Goal: Information Seeking & Learning: Learn about a topic

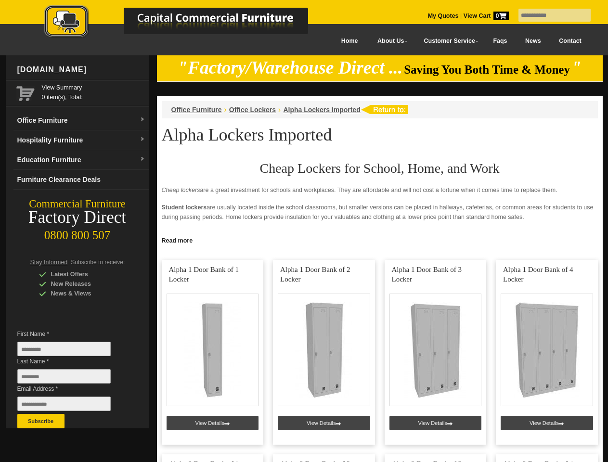
click at [548, 15] on input "text" at bounding box center [554, 15] width 72 height 13
click at [71, 379] on input "Last Name *" at bounding box center [63, 376] width 93 height 14
click at [41, 421] on button "Subscribe" at bounding box center [40, 421] width 47 height 14
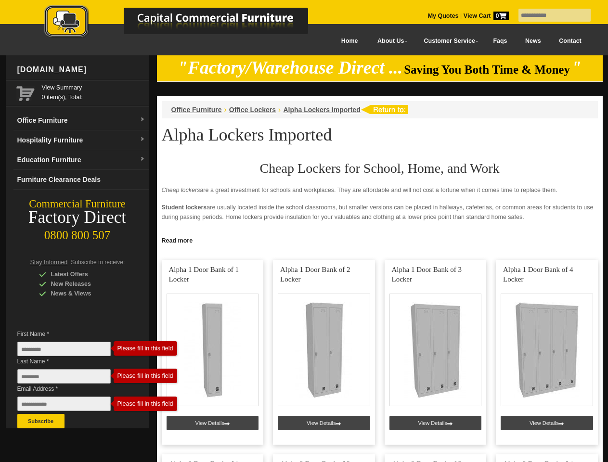
click at [380, 240] on link "Read more" at bounding box center [380, 239] width 446 height 12
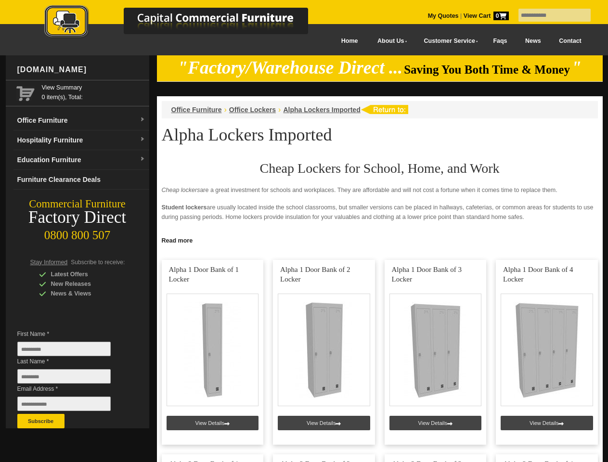
click at [548, 15] on input "text" at bounding box center [554, 15] width 72 height 13
click at [71, 379] on input "Last Name *" at bounding box center [63, 376] width 93 height 14
click at [41, 421] on button "Subscribe" at bounding box center [40, 421] width 47 height 14
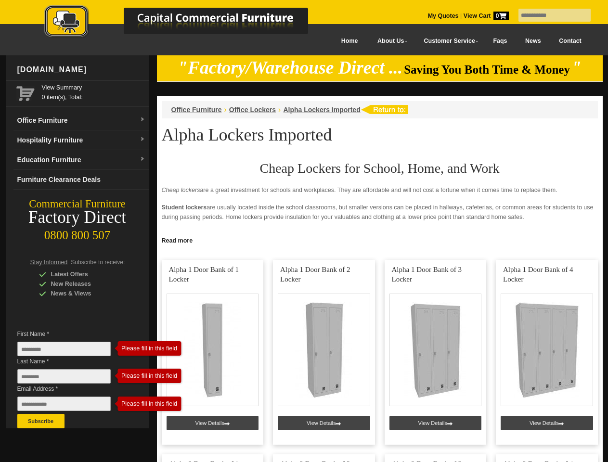
click at [380, 240] on link "Read more" at bounding box center [380, 239] width 446 height 12
